Goal: Find specific page/section: Find specific page/section

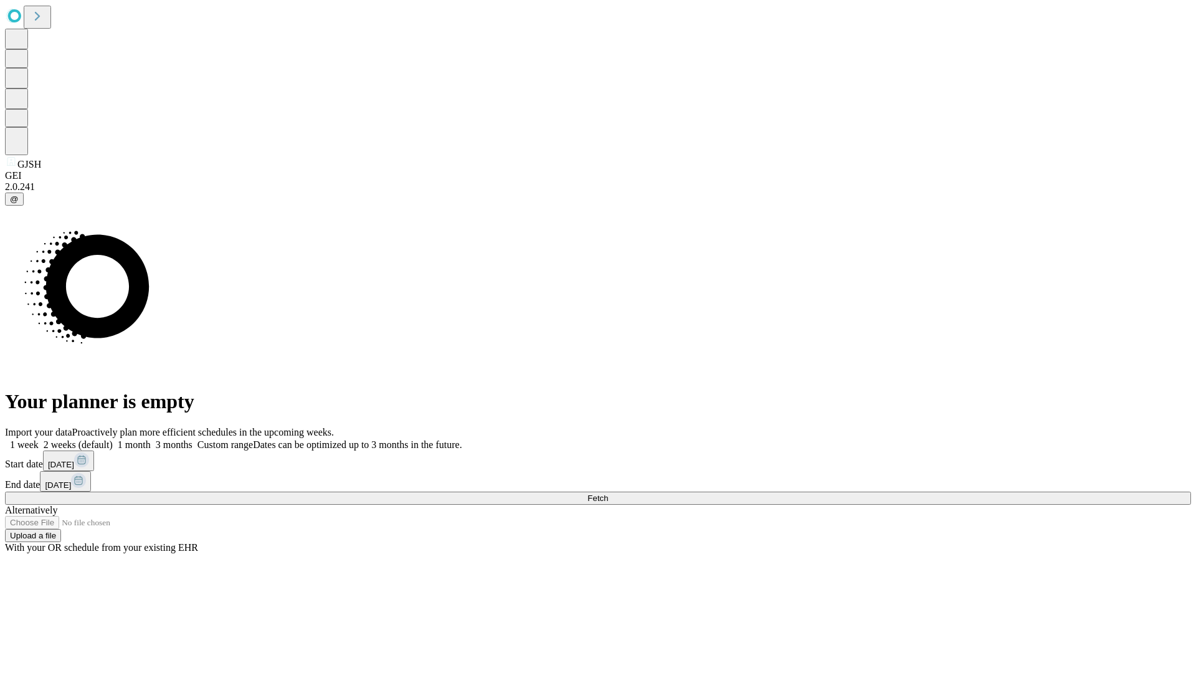
click at [608, 494] on span "Fetch" at bounding box center [598, 498] width 21 height 9
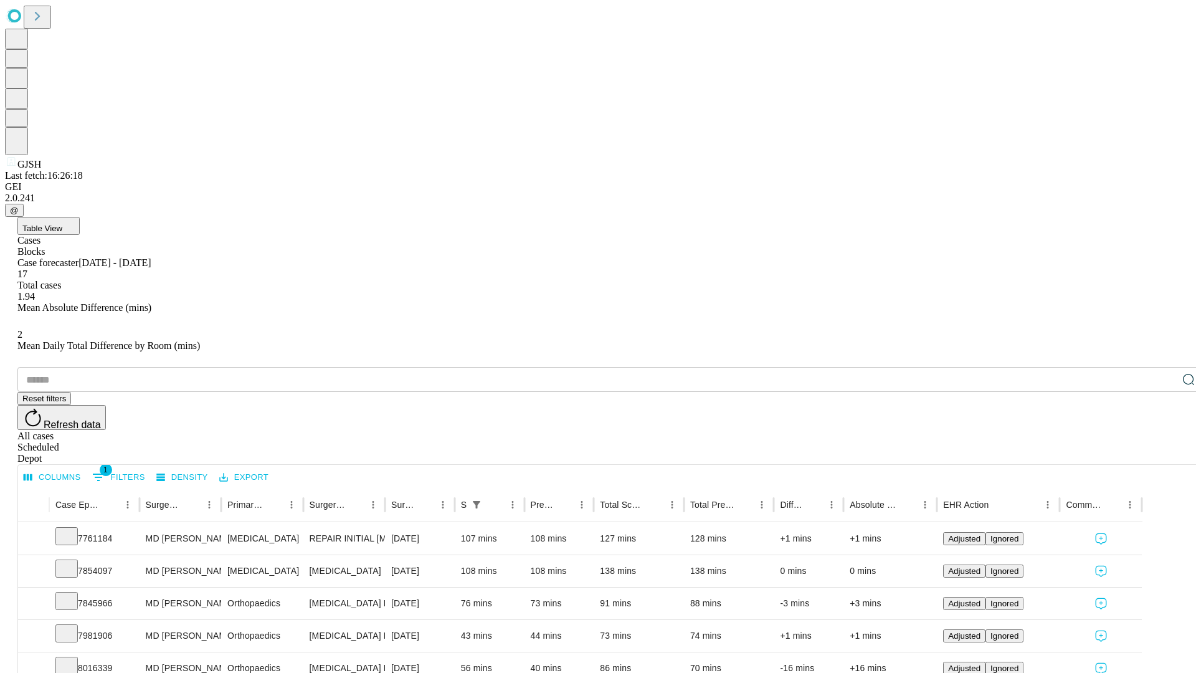
click at [1116, 442] on div "Scheduled" at bounding box center [610, 447] width 1187 height 11
